Goal: Check status

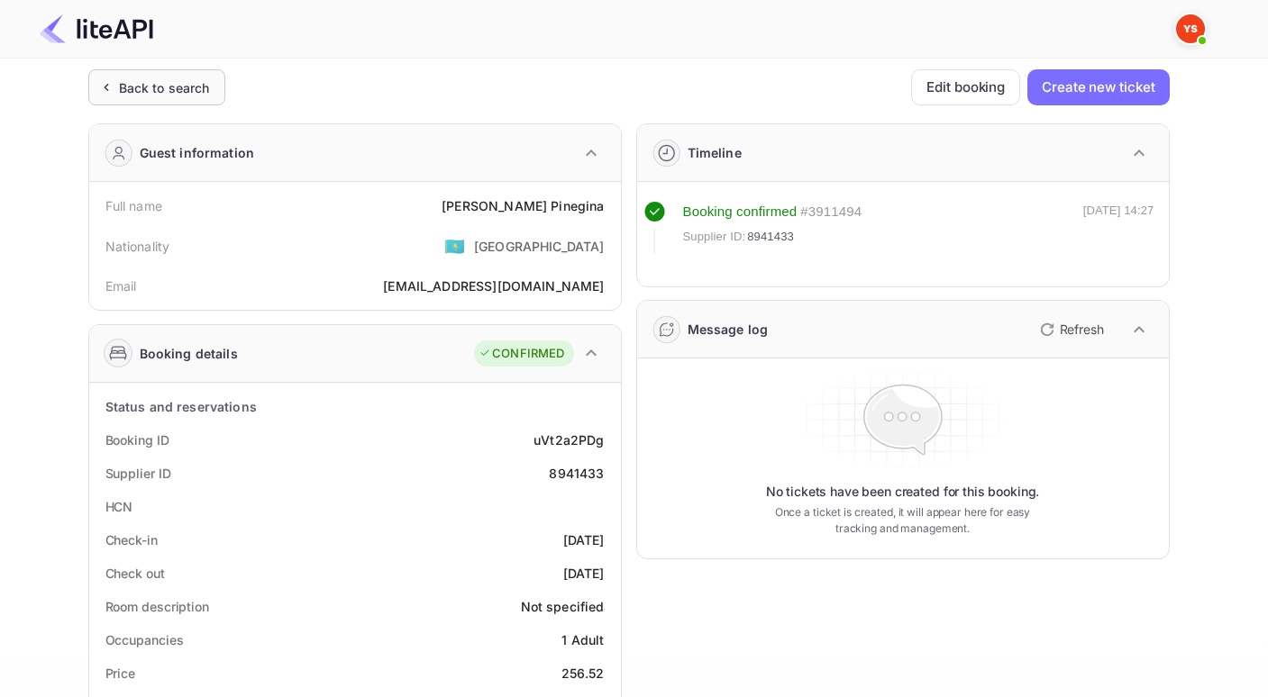
click at [130, 79] on div "Back to search" at bounding box center [164, 87] width 91 height 19
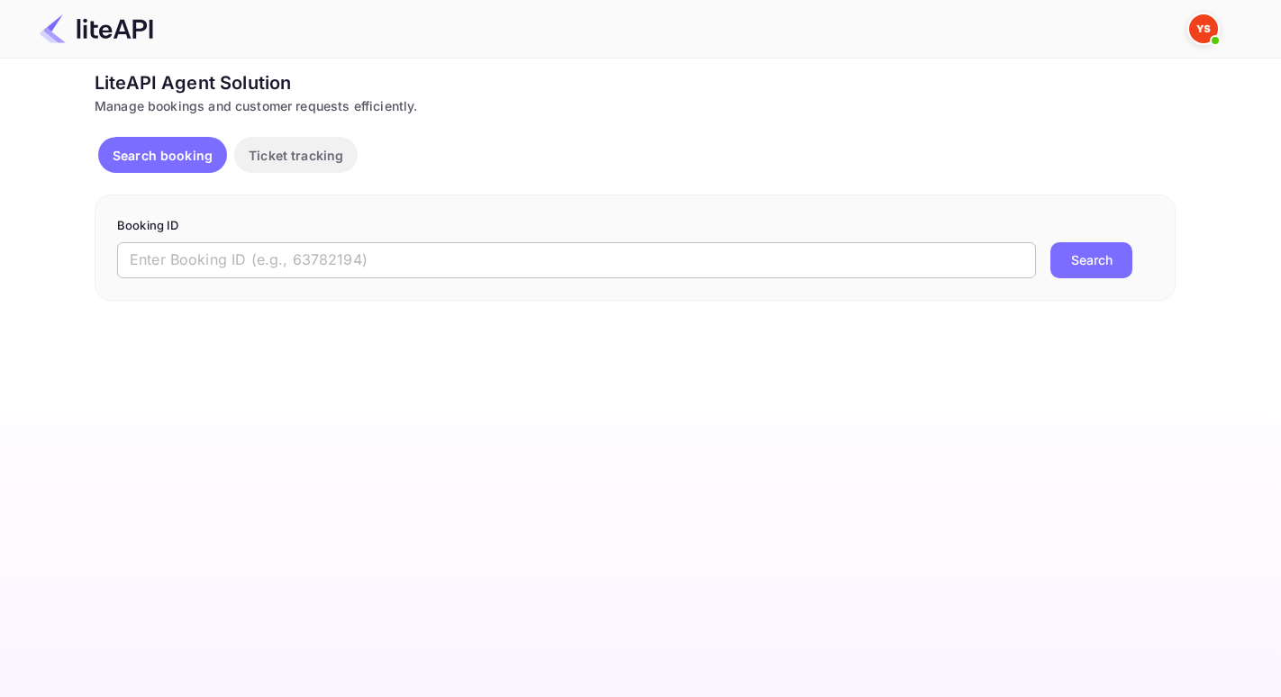
click at [240, 245] on input "text" at bounding box center [576, 260] width 919 height 36
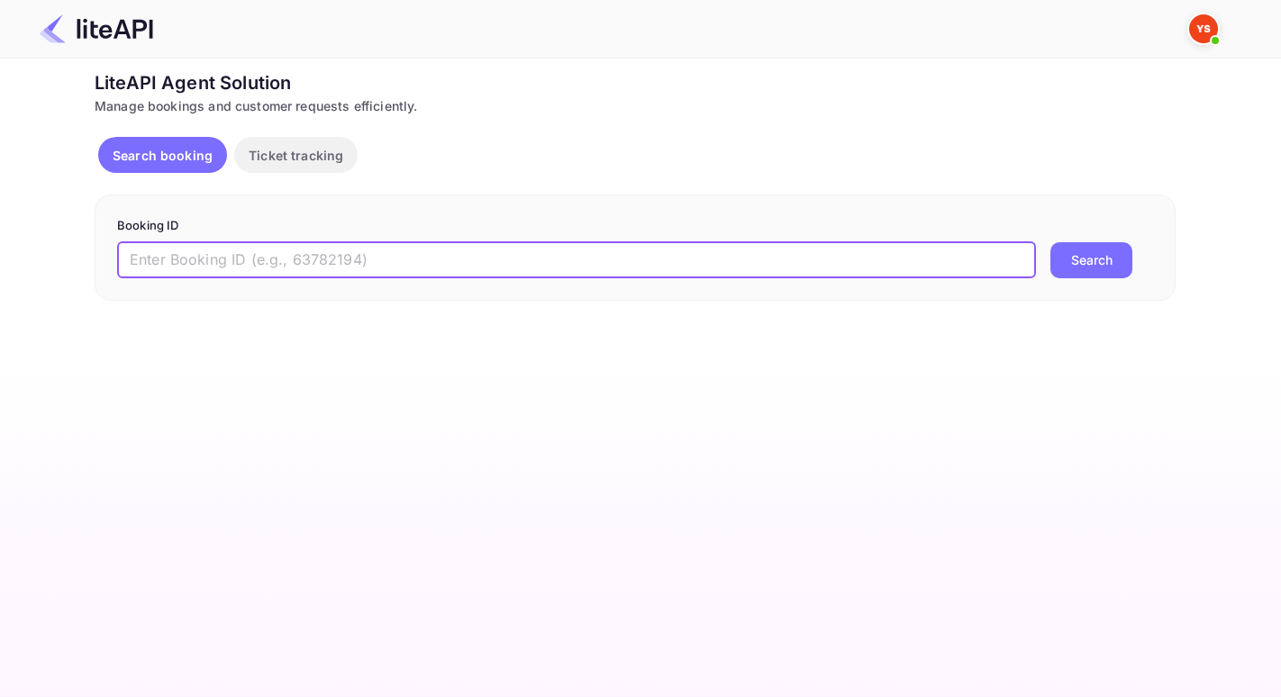
paste input "8094760"
type input "8094760"
click at [1101, 254] on button "Search" at bounding box center [1092, 260] width 82 height 36
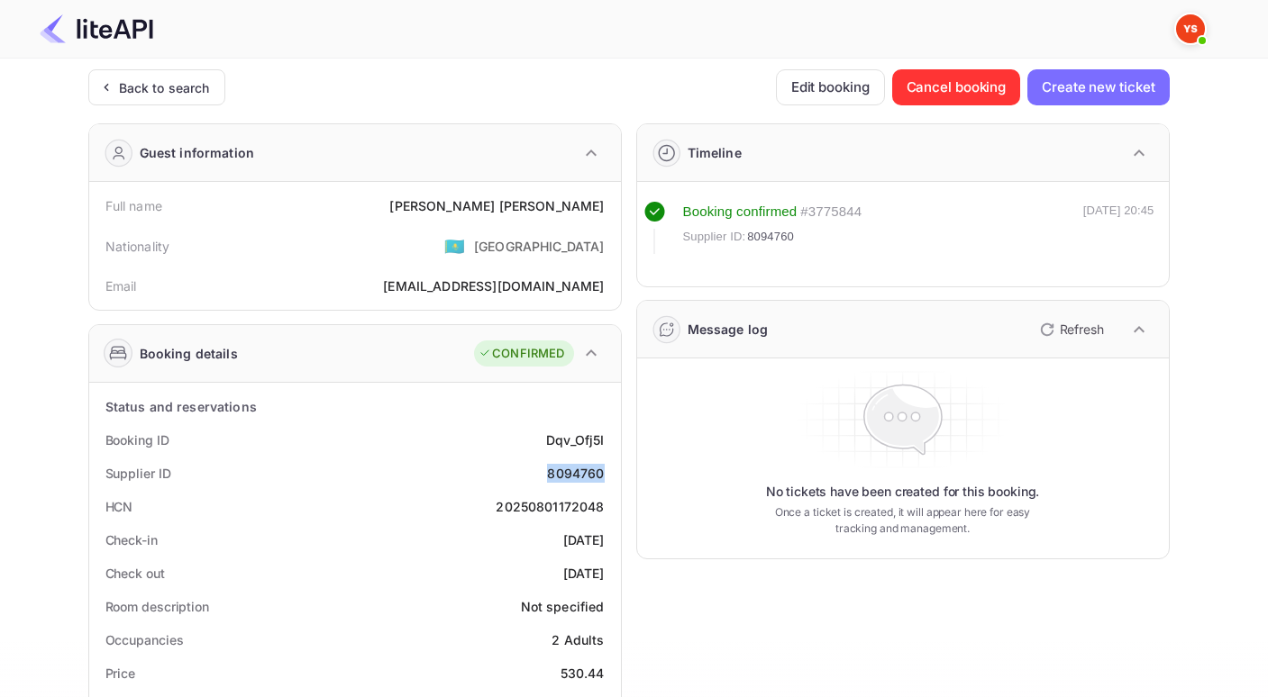
drag, startPoint x: 545, startPoint y: 477, endPoint x: 616, endPoint y: 469, distance: 71.5
copy div "8094760"
drag, startPoint x: 485, startPoint y: 201, endPoint x: 608, endPoint y: 207, distance: 123.6
click at [608, 207] on div "Full name [PERSON_NAME]" at bounding box center [354, 205] width 517 height 33
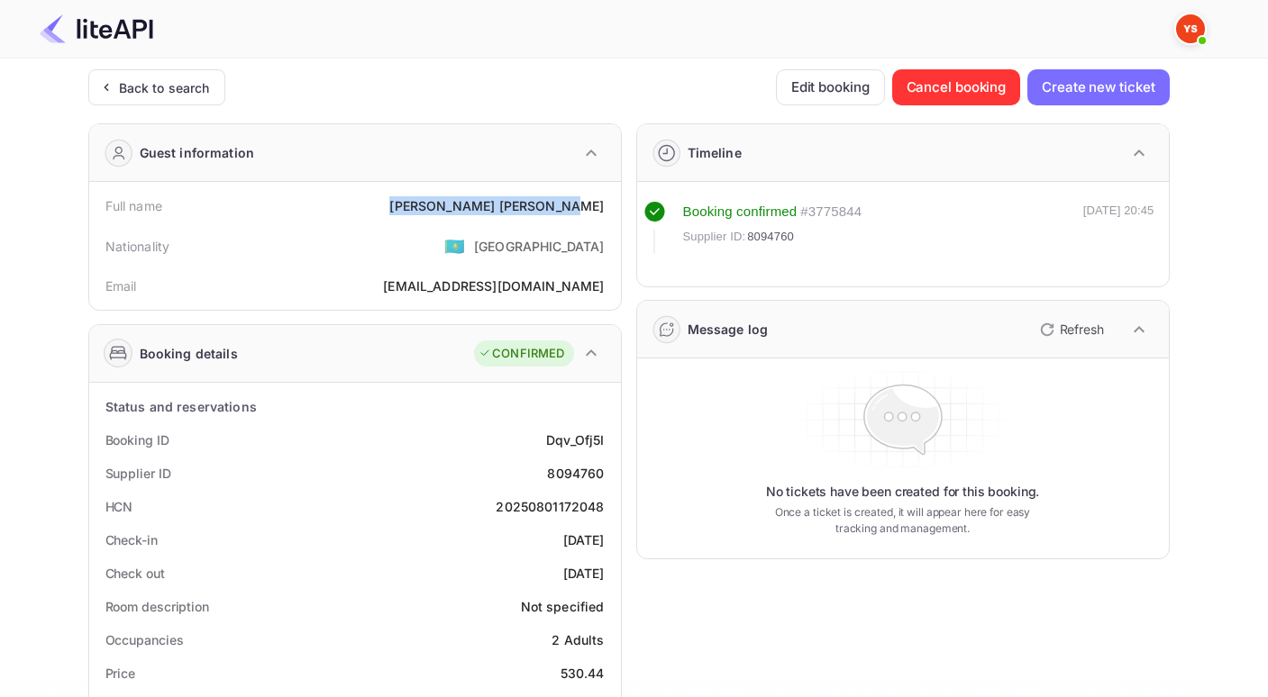
copy div "[PERSON_NAME]"
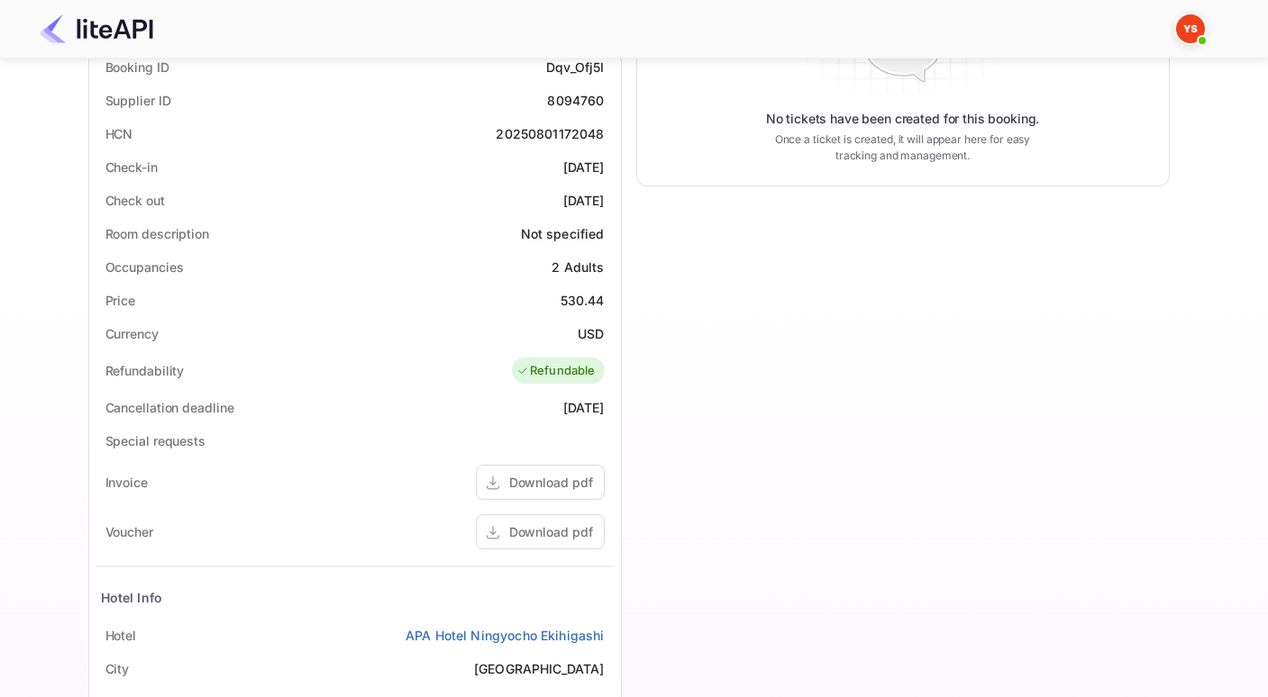
scroll to position [369, 0]
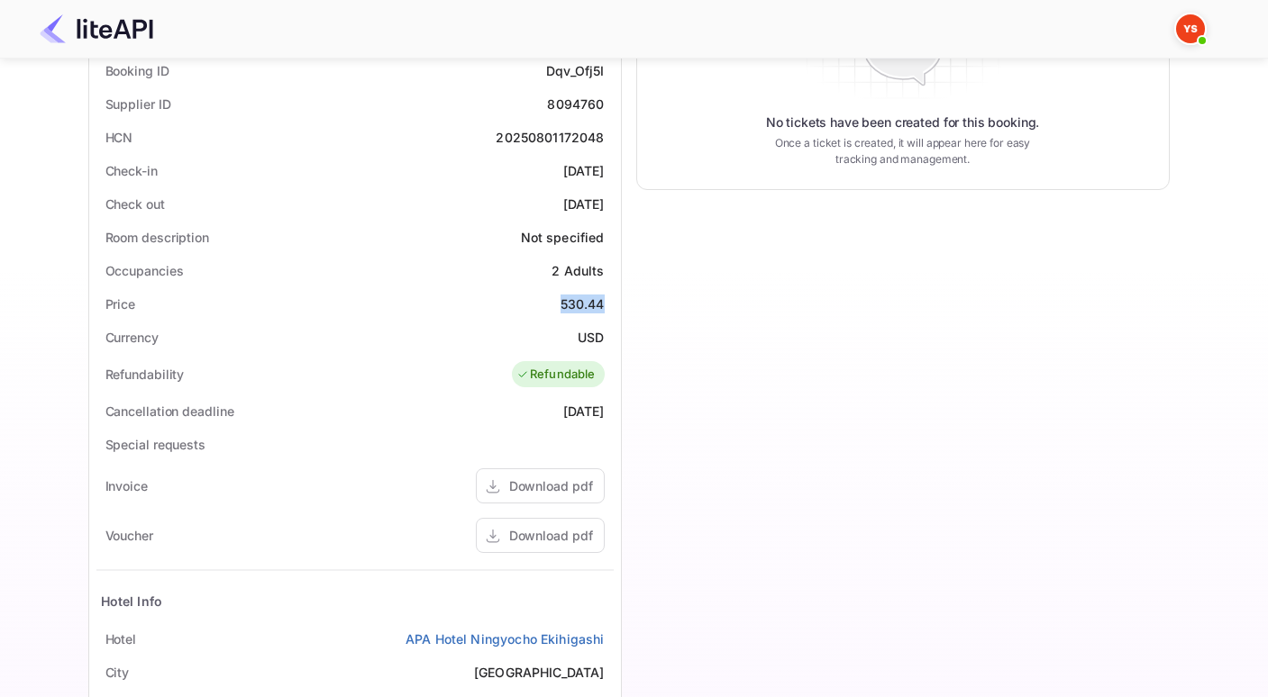
drag, startPoint x: 553, startPoint y: 304, endPoint x: 614, endPoint y: 301, distance: 61.3
click at [614, 301] on div "Status and reservations Booking ID Dqv_Ofj5I Supplier ID 8094760 HCN 2025080117…" at bounding box center [355, 460] width 532 height 893
copy div "530.44"
